Goal: Information Seeking & Learning: Learn about a topic

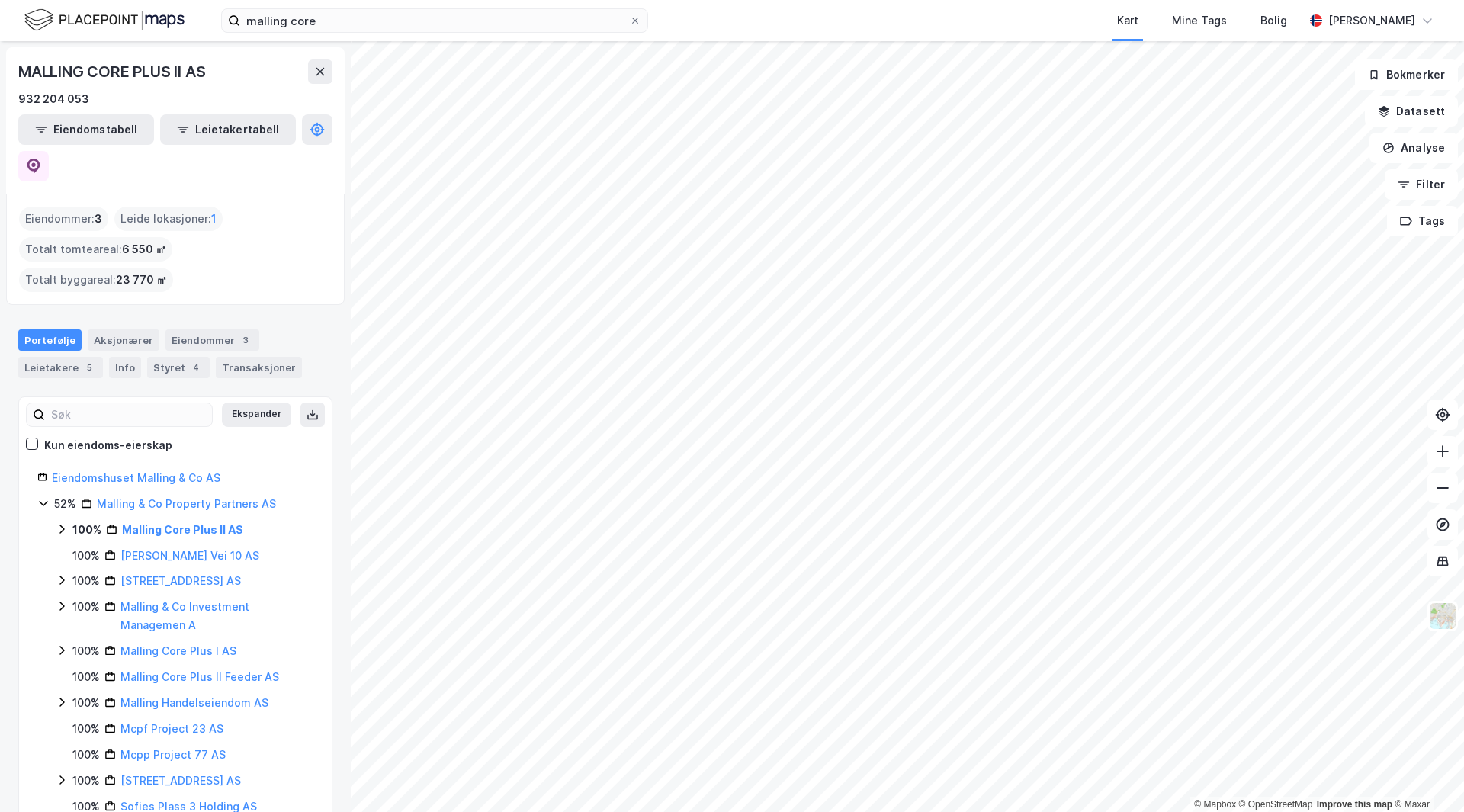
drag, startPoint x: 298, startPoint y: 262, endPoint x: 287, endPoint y: 249, distance: 17.0
drag, startPoint x: 287, startPoint y: 249, endPoint x: 272, endPoint y: 253, distance: 15.5
click at [272, 311] on div "Portefølje Aksjonærer Eiendommer 3 Leietakere 5 Info Styret 4 Transaksjoner" at bounding box center [175, 347] width 350 height 73
click at [328, 28] on input "malling core" at bounding box center [434, 21] width 389 height 23
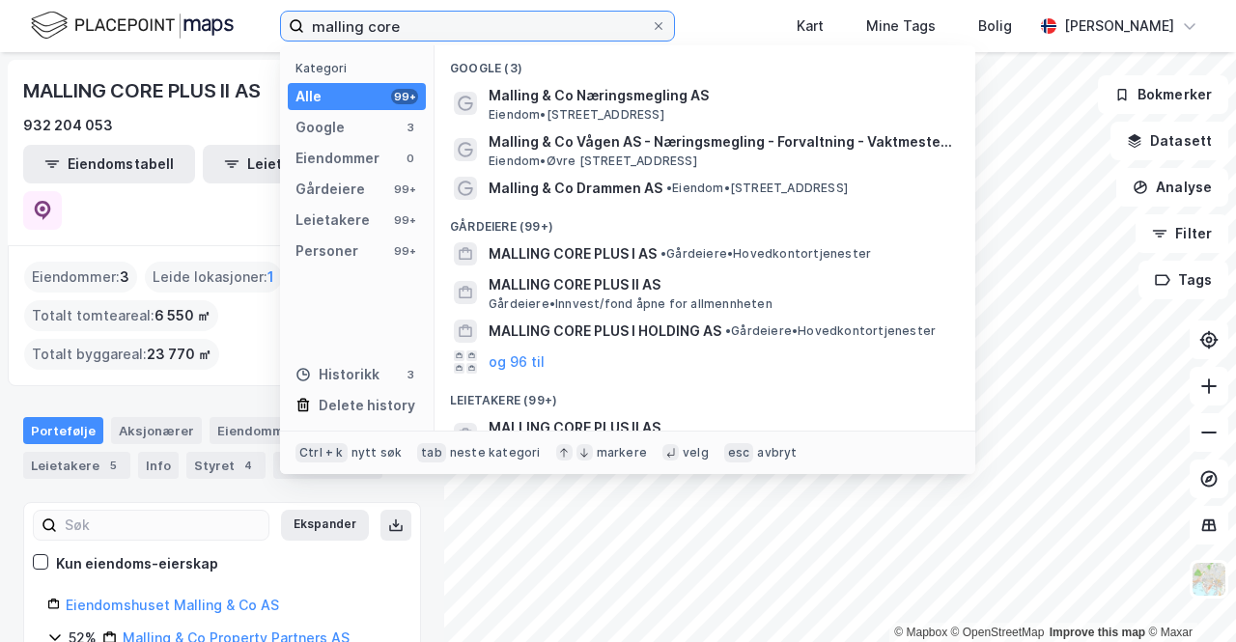
drag, startPoint x: 419, startPoint y: 30, endPoint x: 168, endPoint y: 1, distance: 252.8
click at [168, 1] on div "malling core Kategori Alle 99+ Google 3 Eiendommer 0 Gårdeiere 99+ Leietakere 9…" at bounding box center [618, 26] width 1236 height 52
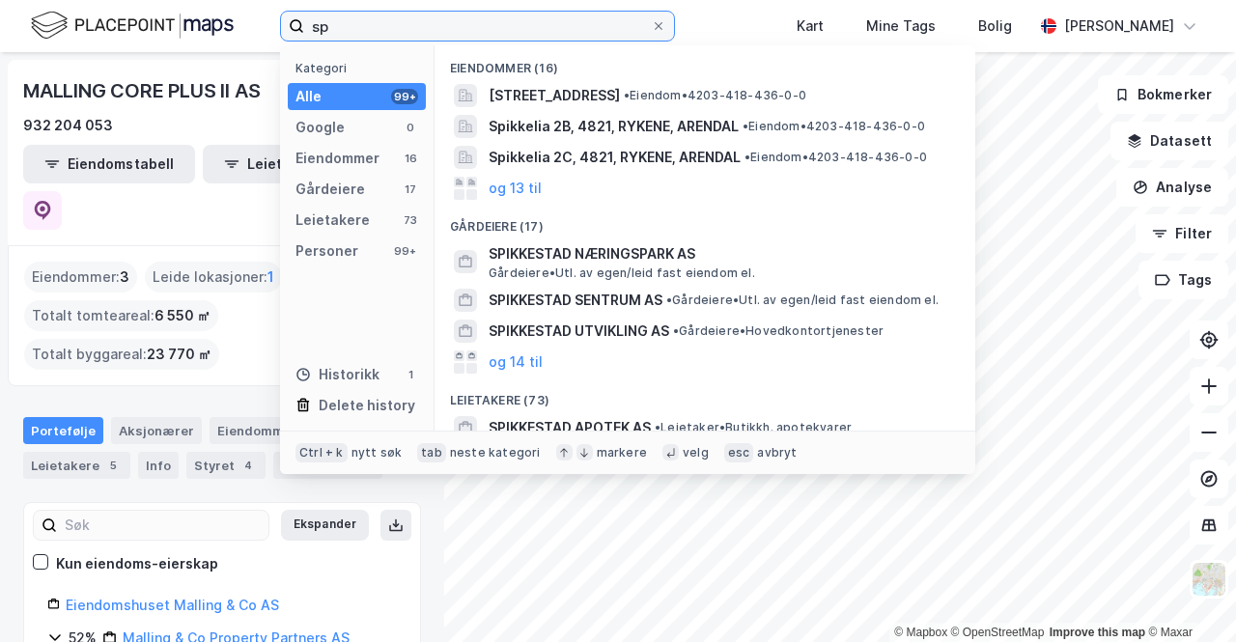
type input "s"
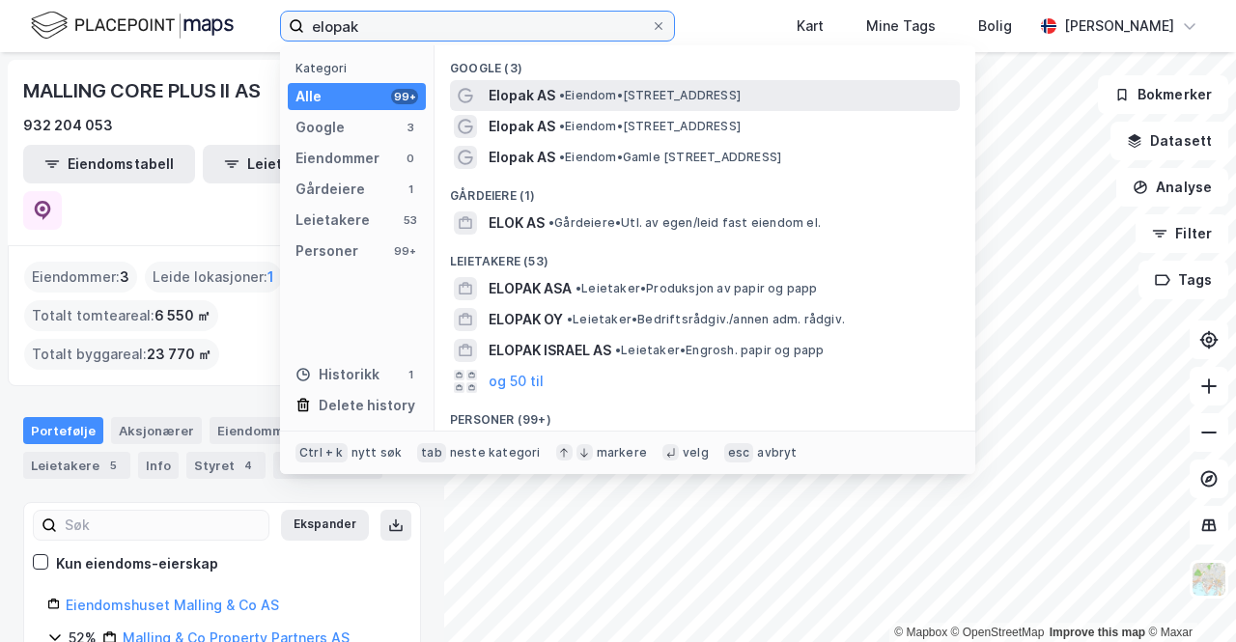
type input "elopak"
click at [622, 97] on span "• Eiendom • [STREET_ADDRESS]" at bounding box center [650, 95] width 182 height 15
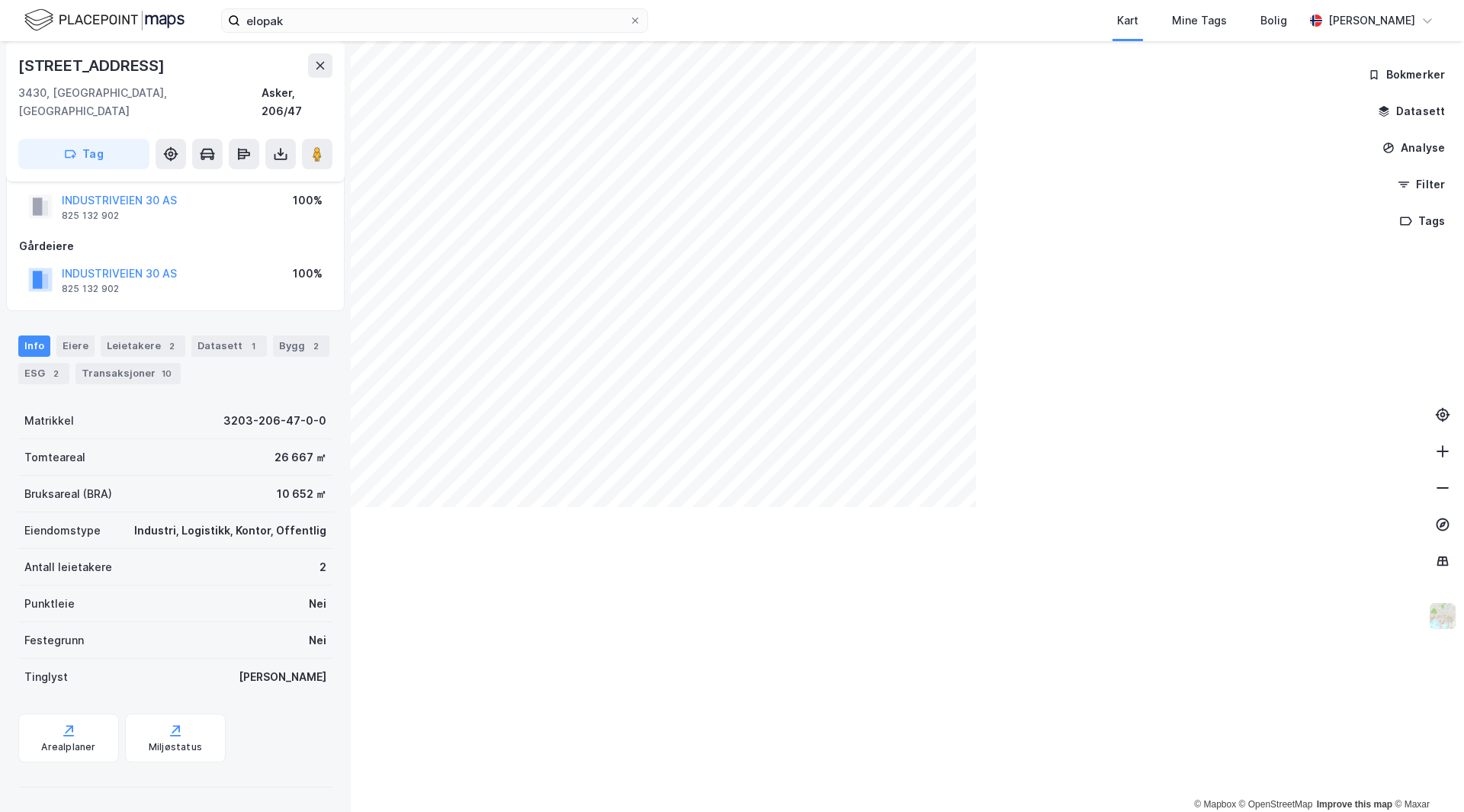
scroll to position [13, 0]
